Goal: Task Accomplishment & Management: Manage account settings

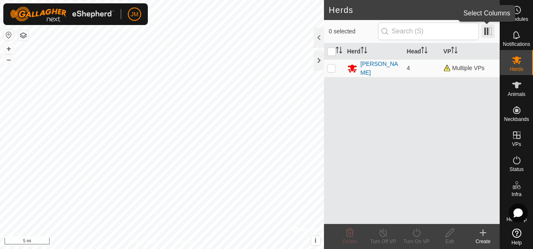
click at [485, 34] on span at bounding box center [487, 31] width 13 height 13
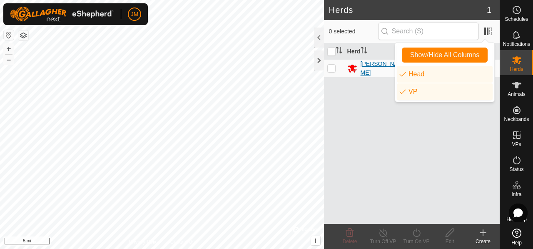
click at [369, 67] on div "[PERSON_NAME]" at bounding box center [381, 68] width 40 height 17
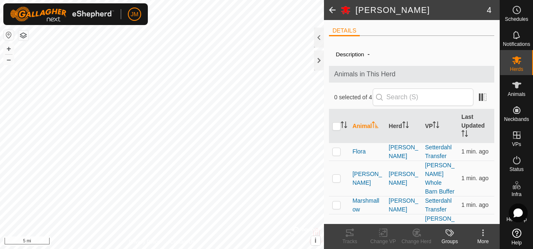
scroll to position [24, 0]
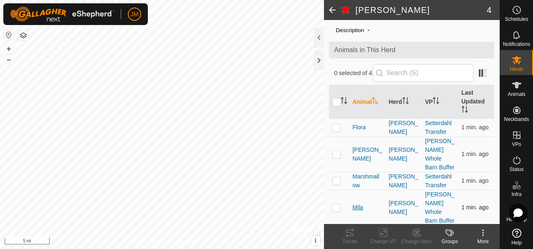
click at [359, 207] on span "Mila" at bounding box center [357, 207] width 11 height 9
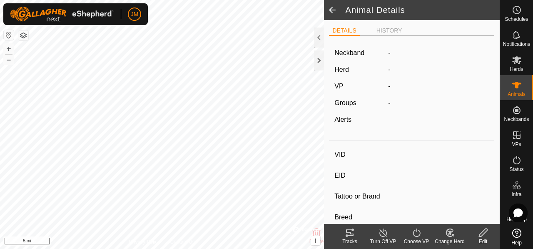
type input "Mila"
type input "-"
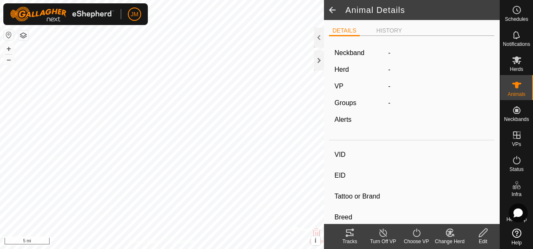
type input "0 kg"
type input "-"
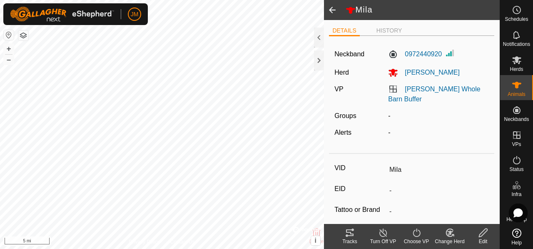
click at [331, 13] on span at bounding box center [332, 10] width 17 height 20
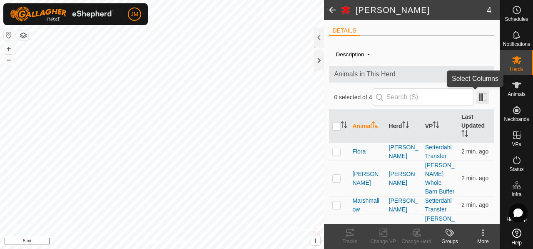
click at [476, 99] on span at bounding box center [482, 96] width 13 height 13
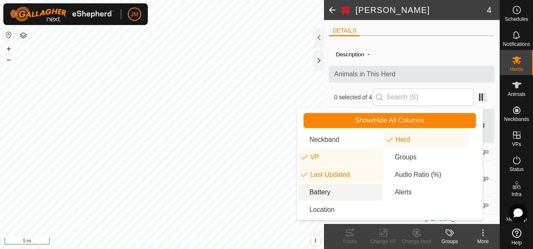
click at [326, 185] on li "Battery" at bounding box center [340, 192] width 85 height 17
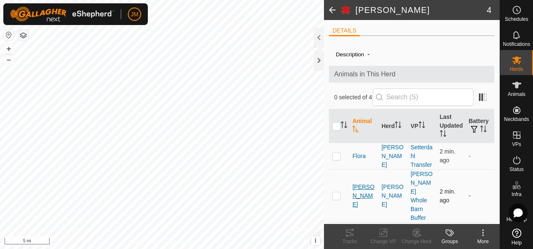
click at [360, 194] on span "[PERSON_NAME]" at bounding box center [363, 195] width 22 height 26
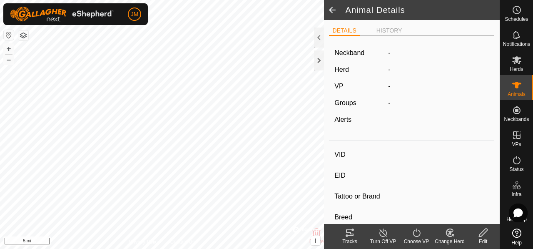
type input "[PERSON_NAME]"
type input "-"
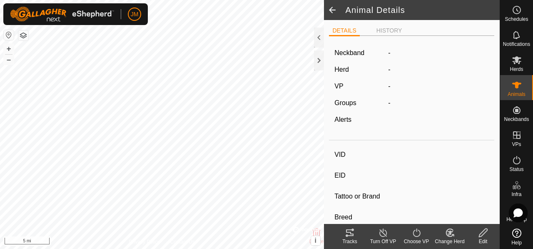
type input "0 kg"
type input "-"
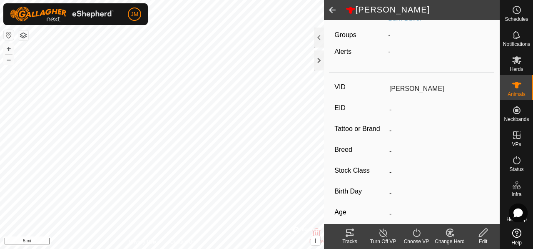
scroll to position [80, 0]
drag, startPoint x: 492, startPoint y: 164, endPoint x: 486, endPoint y: 143, distance: 22.1
click at [486, 143] on div "DETAILS HISTORY Neckband 4207579891 Herd [PERSON_NAME] [PERSON_NAME] Whole Barn…" at bounding box center [412, 122] width 176 height 204
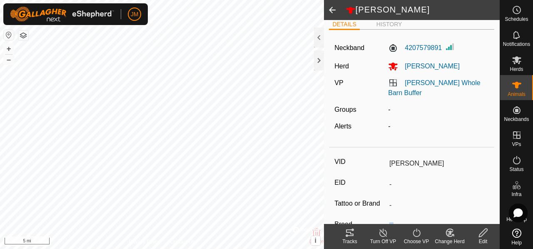
scroll to position [0, 0]
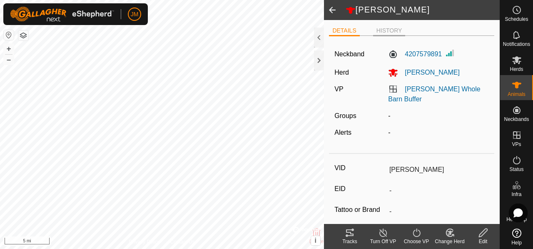
click at [395, 30] on li "HISTORY" at bounding box center [389, 31] width 32 height 10
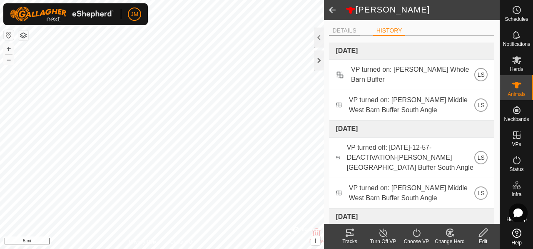
click at [345, 29] on li "DETAILS" at bounding box center [344, 31] width 30 height 10
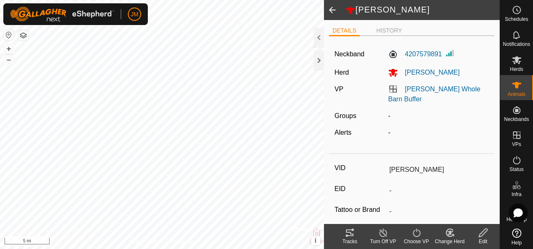
click at [335, 7] on span at bounding box center [332, 10] width 17 height 20
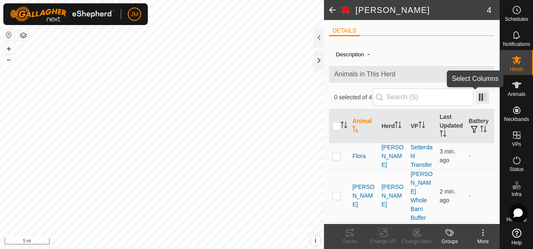
click at [478, 95] on span at bounding box center [482, 96] width 13 height 13
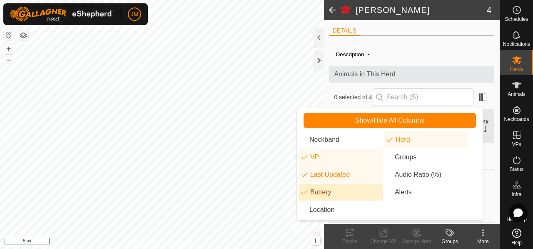
click at [331, 196] on li "Battery" at bounding box center [340, 192] width 85 height 17
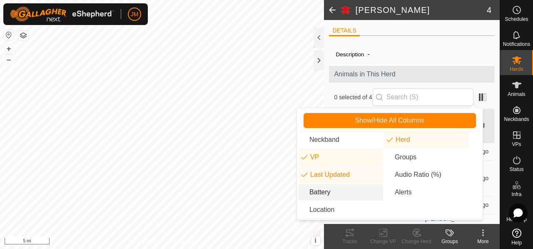
click at [331, 196] on li "Battery" at bounding box center [340, 192] width 85 height 17
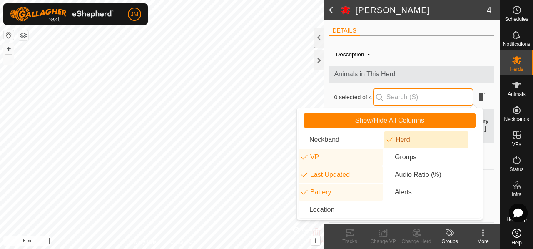
click at [407, 94] on input "text" at bounding box center [423, 96] width 101 height 17
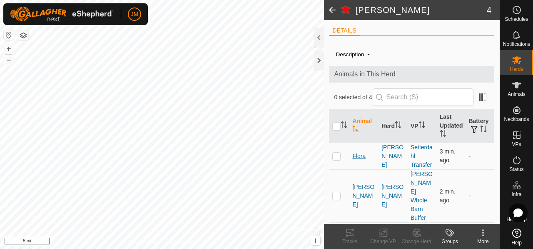
click at [363, 159] on span "Flora" at bounding box center [358, 156] width 13 height 9
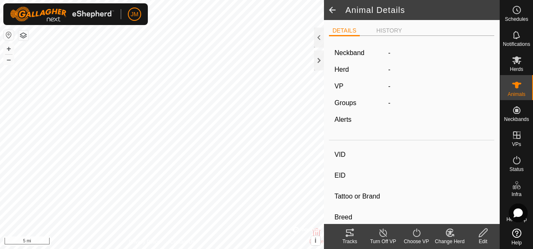
type input "Flora"
type input "-"
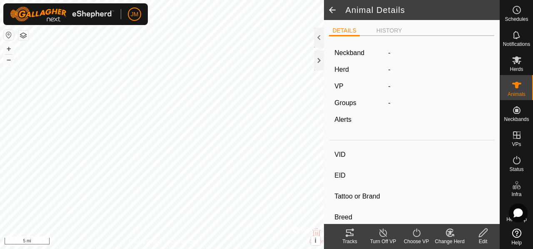
type input "0 kg"
type input "-"
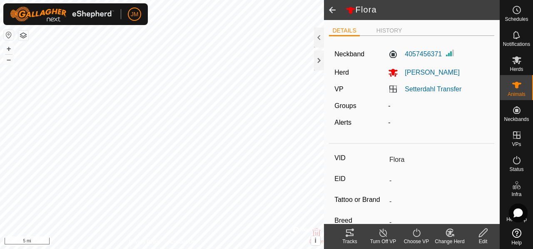
click at [336, 10] on span at bounding box center [332, 10] width 17 height 20
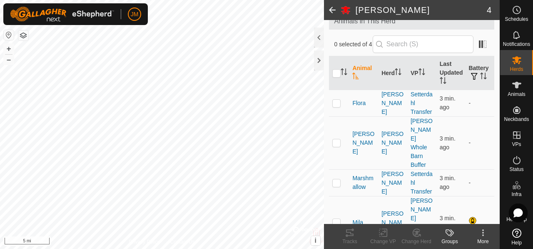
scroll to position [59, 0]
